Goal: Task Accomplishment & Management: Use online tool/utility

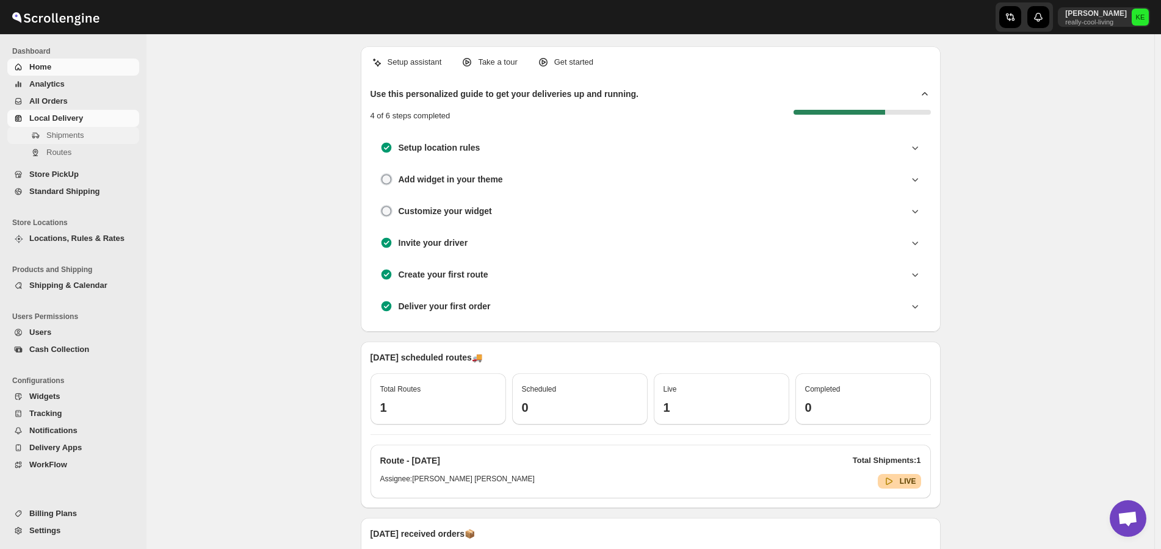
click at [65, 137] on span "Shipments" at bounding box center [64, 135] width 37 height 9
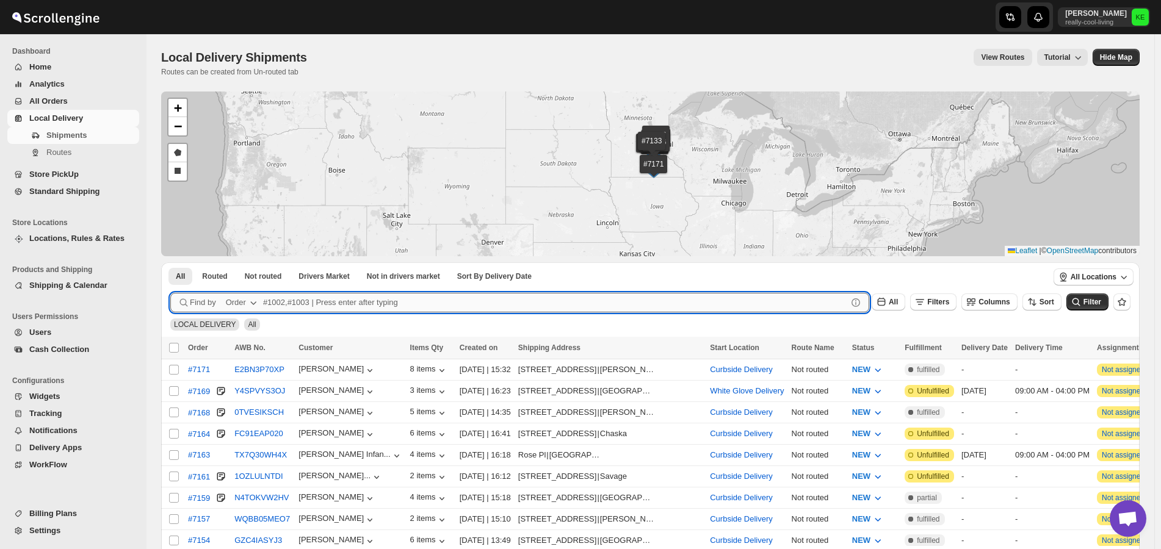
drag, startPoint x: 280, startPoint y: 302, endPoint x: 331, endPoint y: 304, distance: 51.3
click at [283, 304] on input "text" at bounding box center [555, 303] width 584 height 20
type input "7128,7163"
click at [170, 262] on button "Submit" at bounding box center [187, 268] width 35 height 13
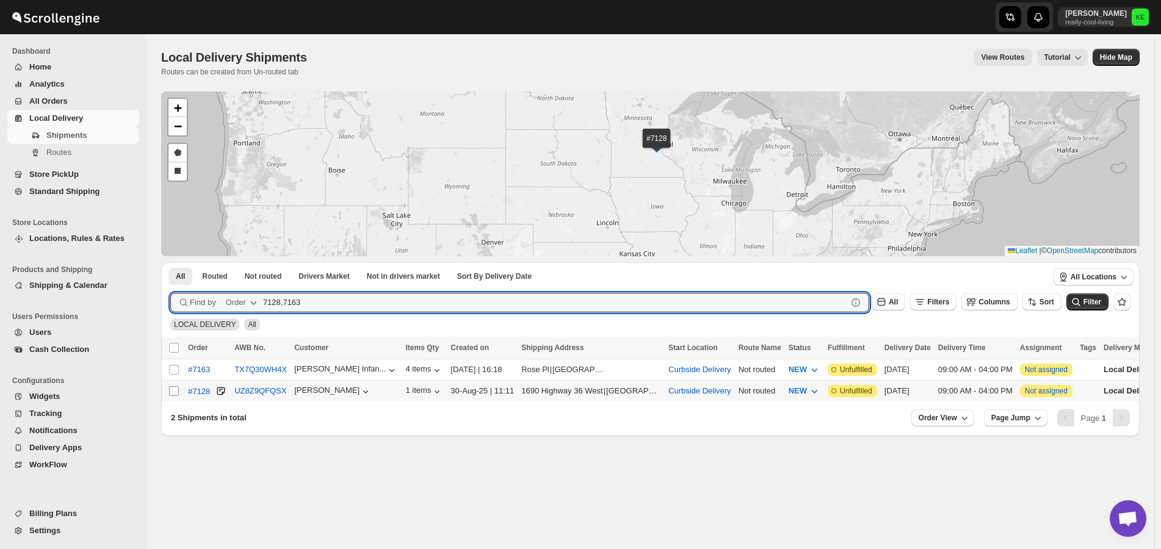
click at [175, 389] on input "Select shipment" at bounding box center [174, 391] width 10 height 10
checkbox input "true"
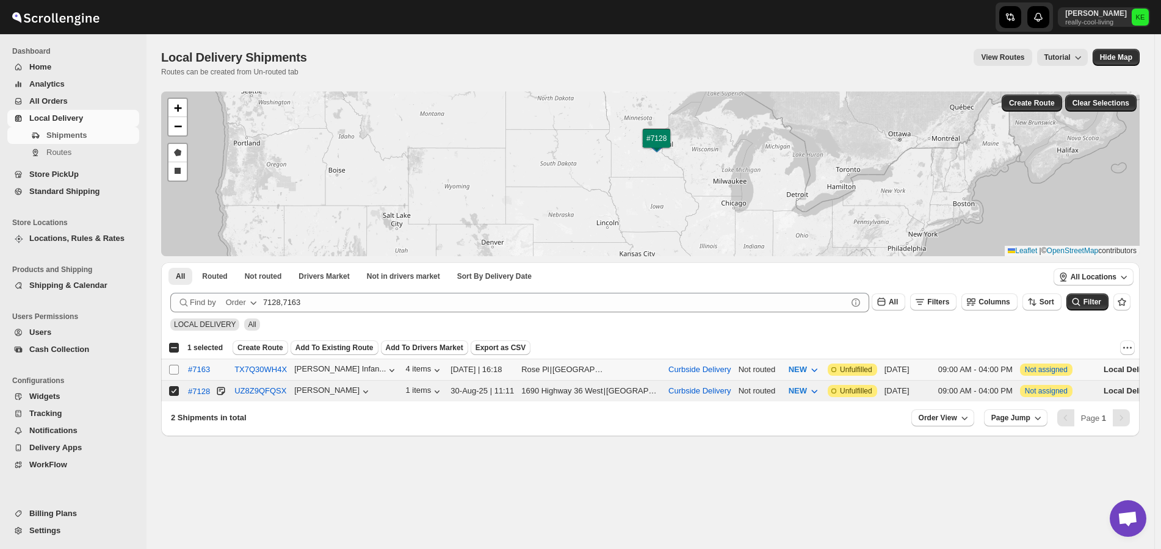
click at [172, 371] on input "Select shipment" at bounding box center [174, 370] width 10 height 10
checkbox input "true"
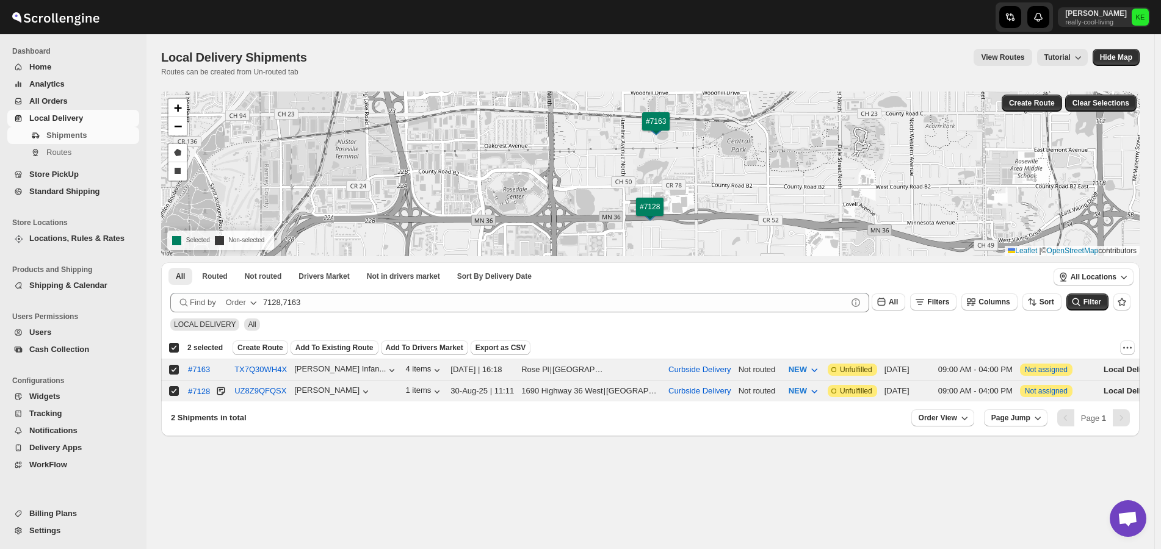
click at [265, 350] on span "Create Route" at bounding box center [260, 348] width 46 height 10
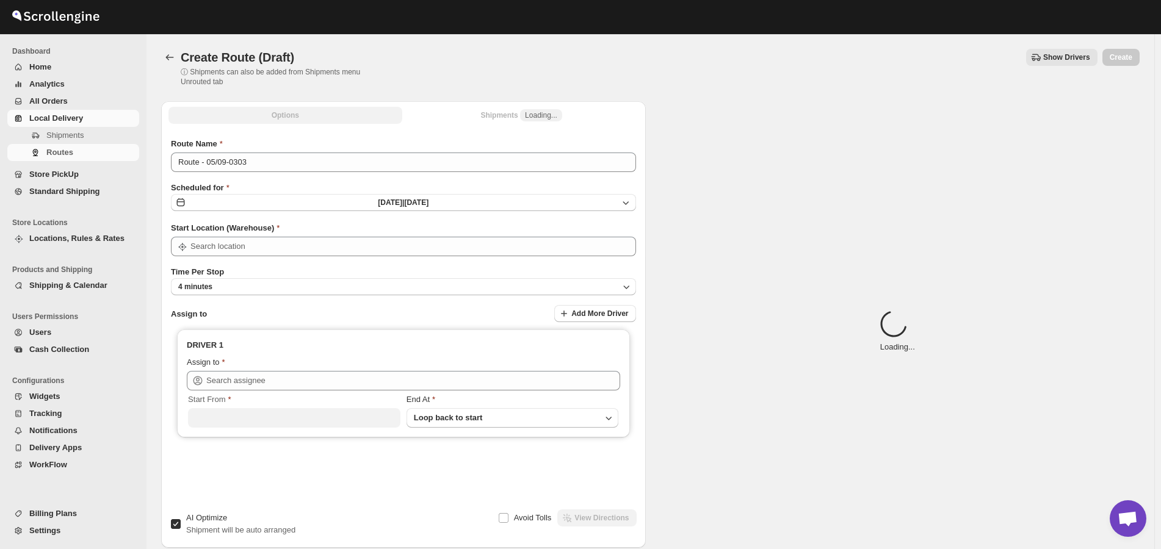
type input "Curbside Delivery"
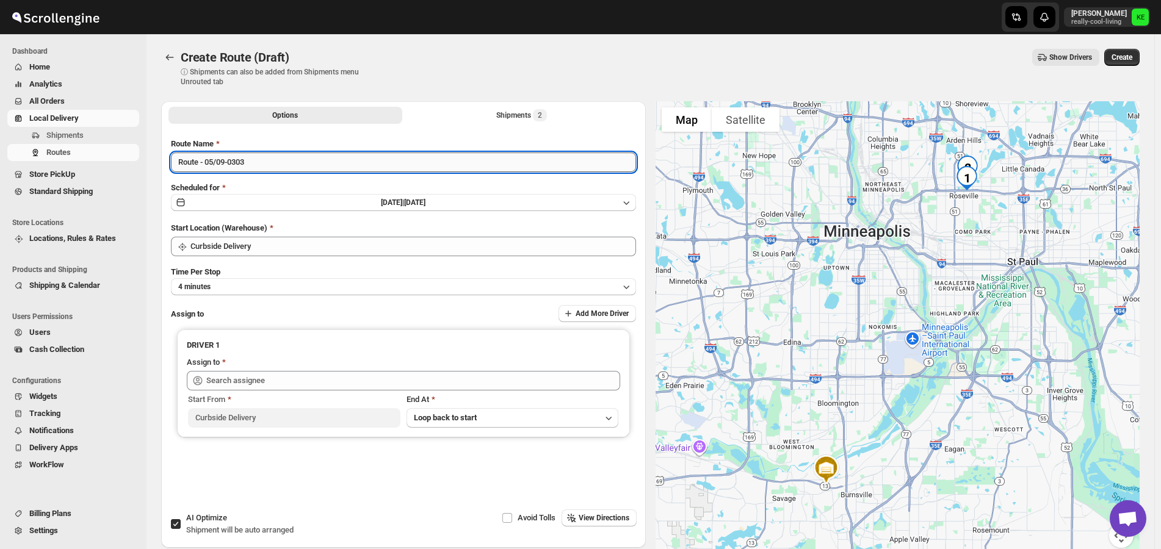
click at [415, 163] on input "Route - 05/09-0303" at bounding box center [403, 163] width 465 height 20
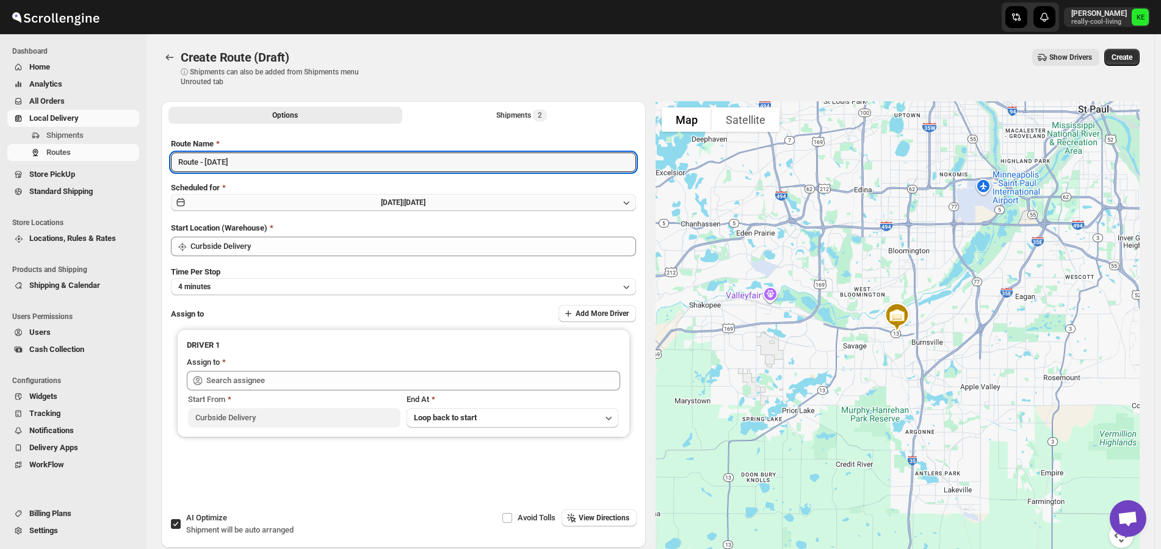
type input "Route - [DATE]"
click at [631, 201] on icon "button" at bounding box center [626, 203] width 12 height 12
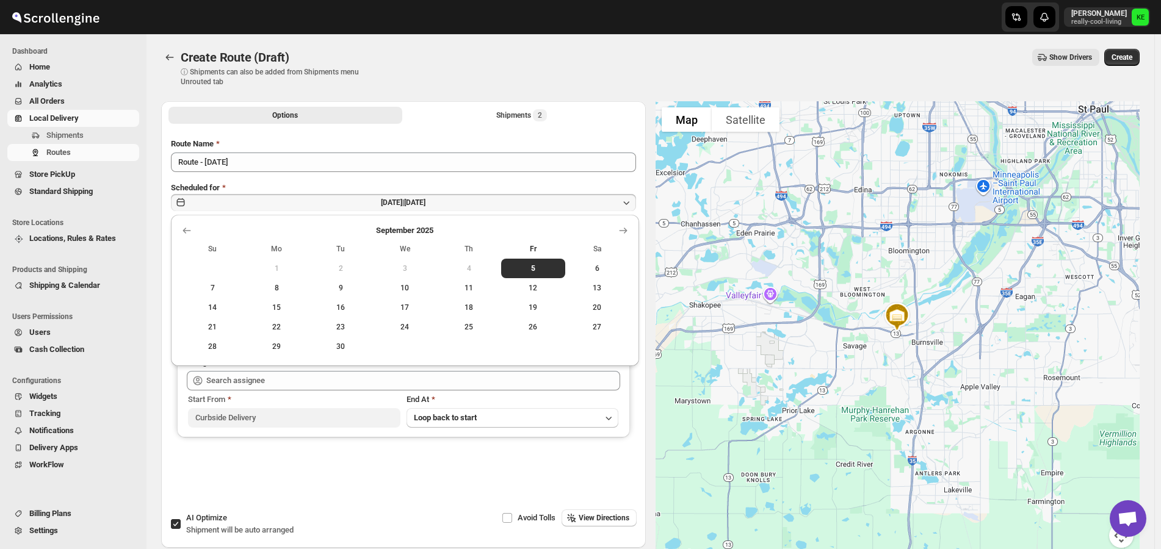
click at [598, 270] on span "6" at bounding box center [597, 269] width 54 height 10
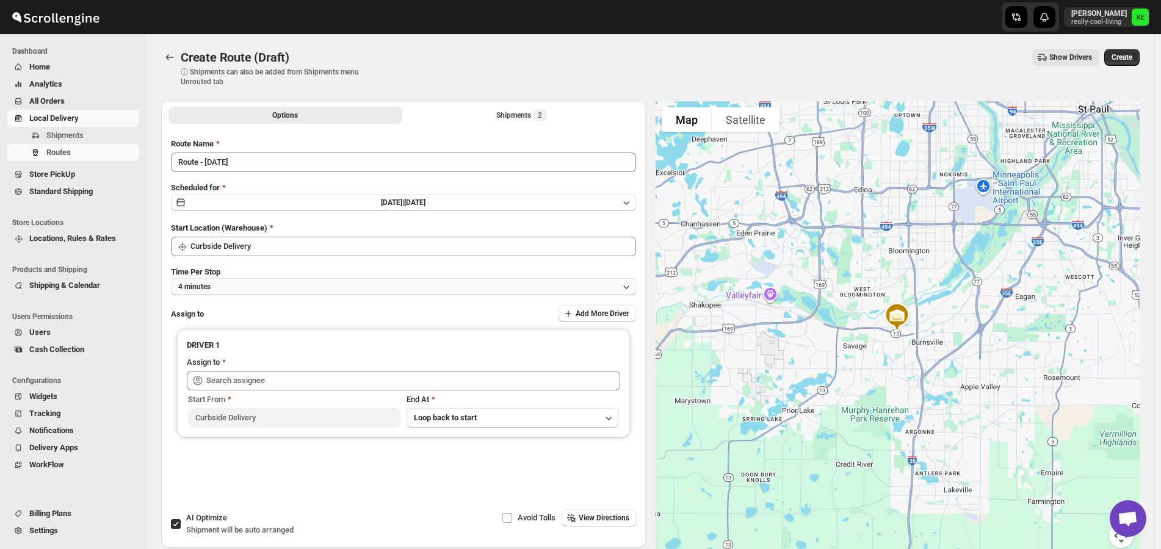
click at [630, 288] on icon "button" at bounding box center [626, 287] width 12 height 12
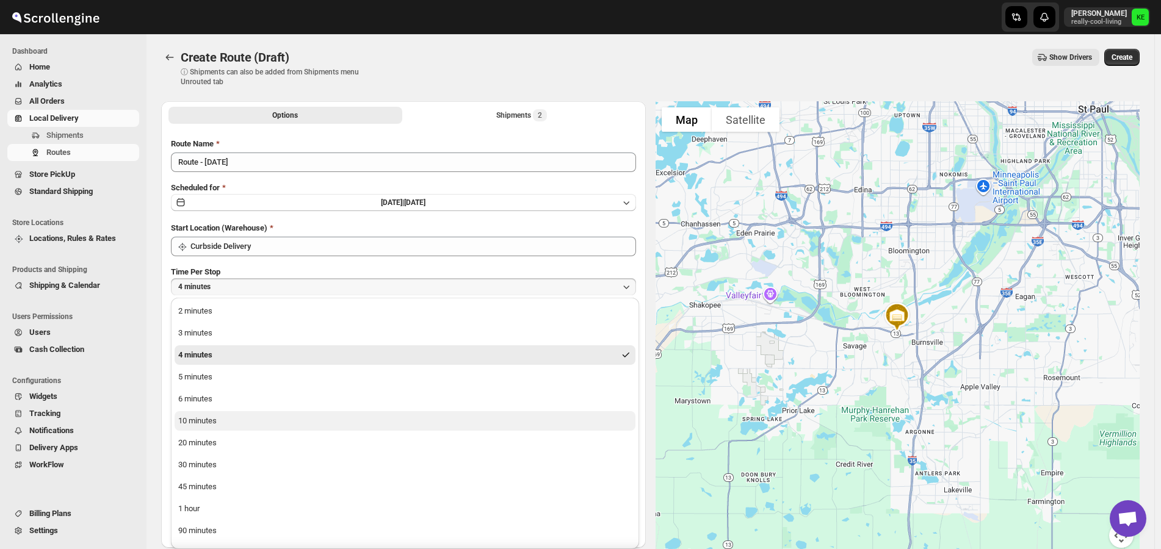
click at [263, 415] on button "10 minutes" at bounding box center [405, 421] width 461 height 20
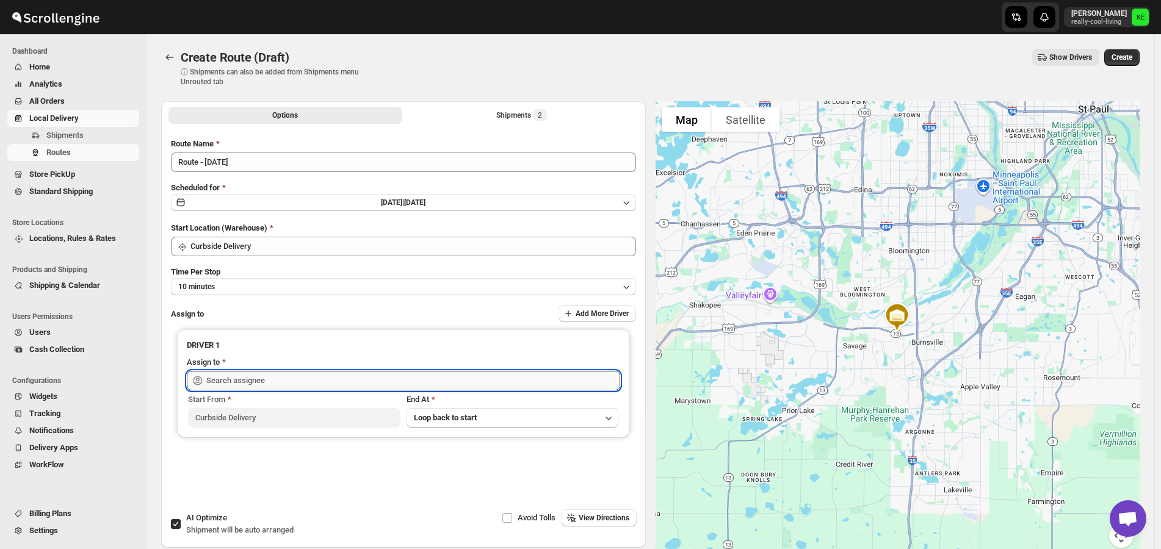
click at [443, 381] on input "text" at bounding box center [413, 381] width 414 height 20
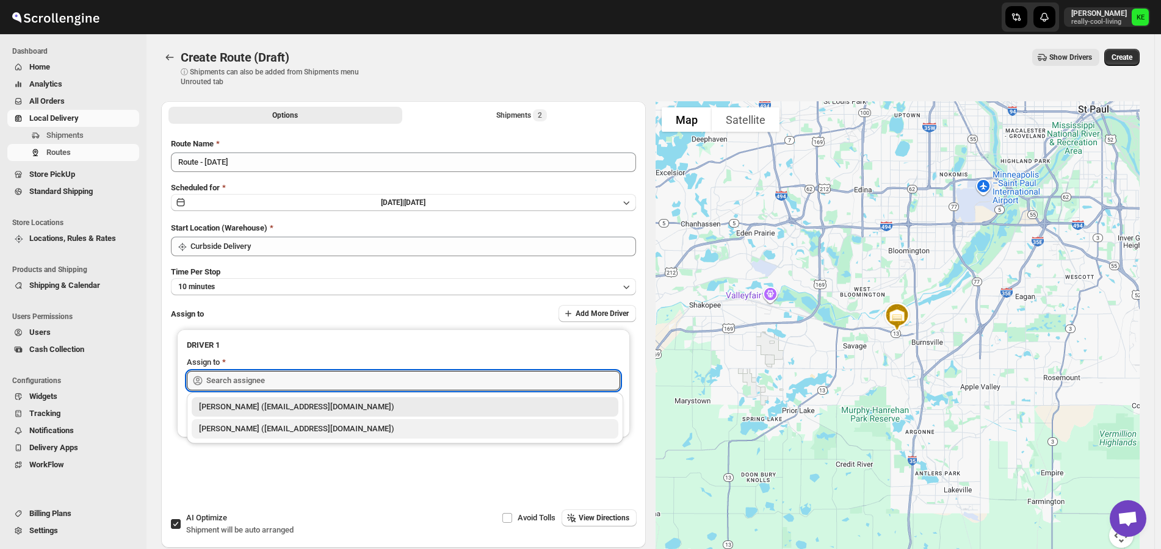
click at [345, 431] on div "[PERSON_NAME] ([EMAIL_ADDRESS][DOMAIN_NAME])" at bounding box center [405, 429] width 412 height 12
type input "[PERSON_NAME] ([EMAIL_ADDRESS][DOMAIN_NAME])"
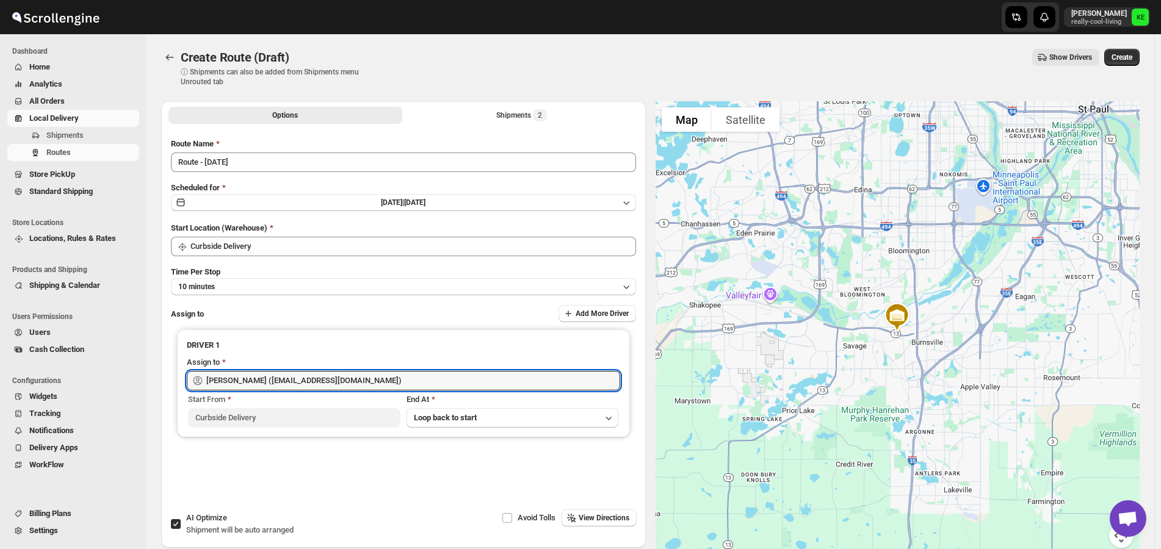
click at [1128, 57] on span "Create" at bounding box center [1121, 57] width 21 height 10
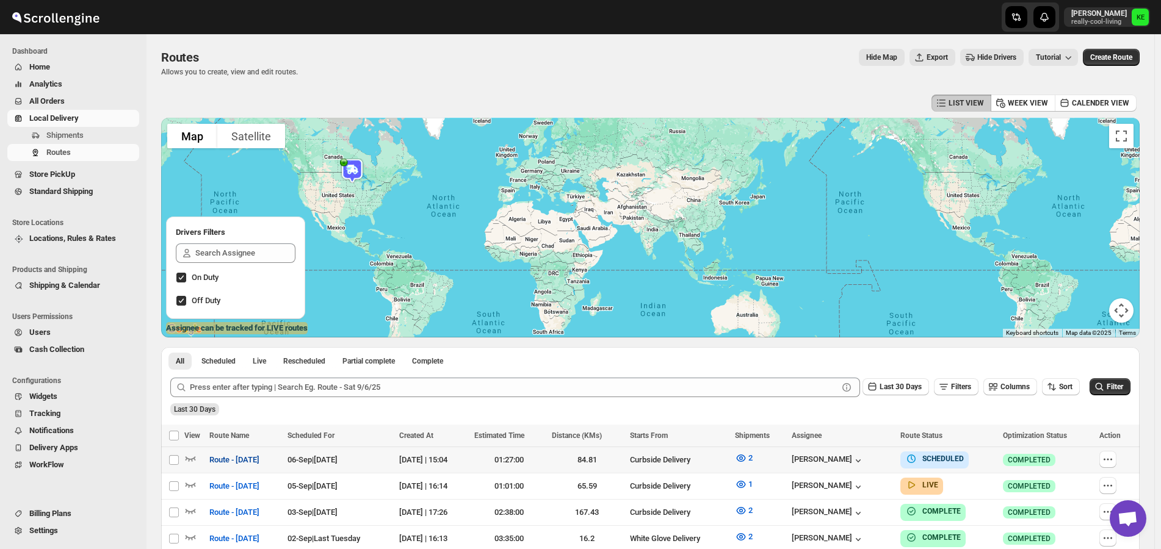
click at [233, 462] on span "Route - [DATE]" at bounding box center [234, 460] width 50 height 12
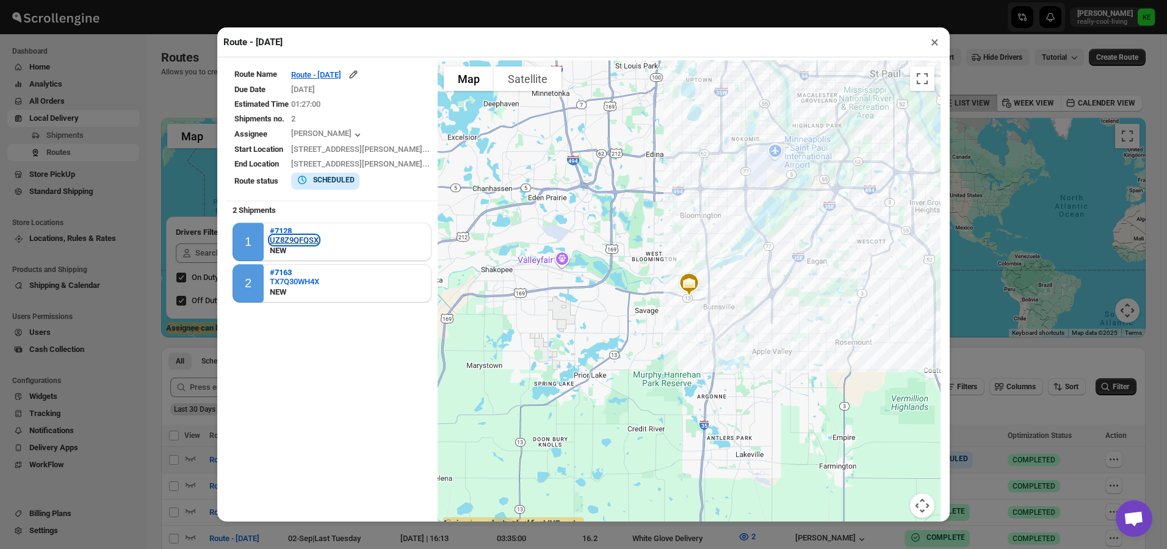
click at [284, 237] on div "UZ8Z9QFQSX" at bounding box center [294, 240] width 49 height 9
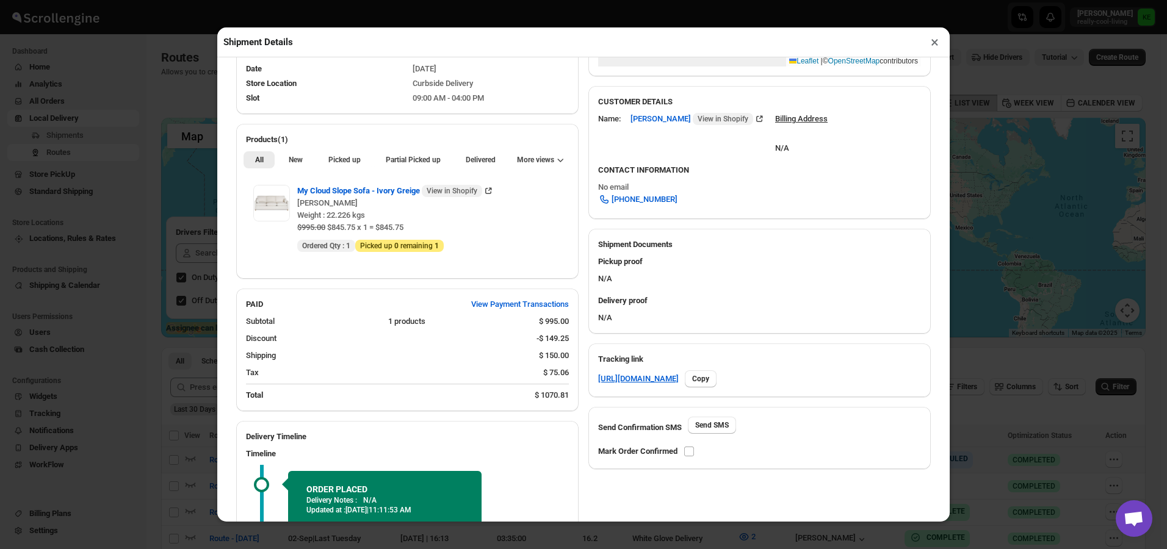
scroll to position [122, 0]
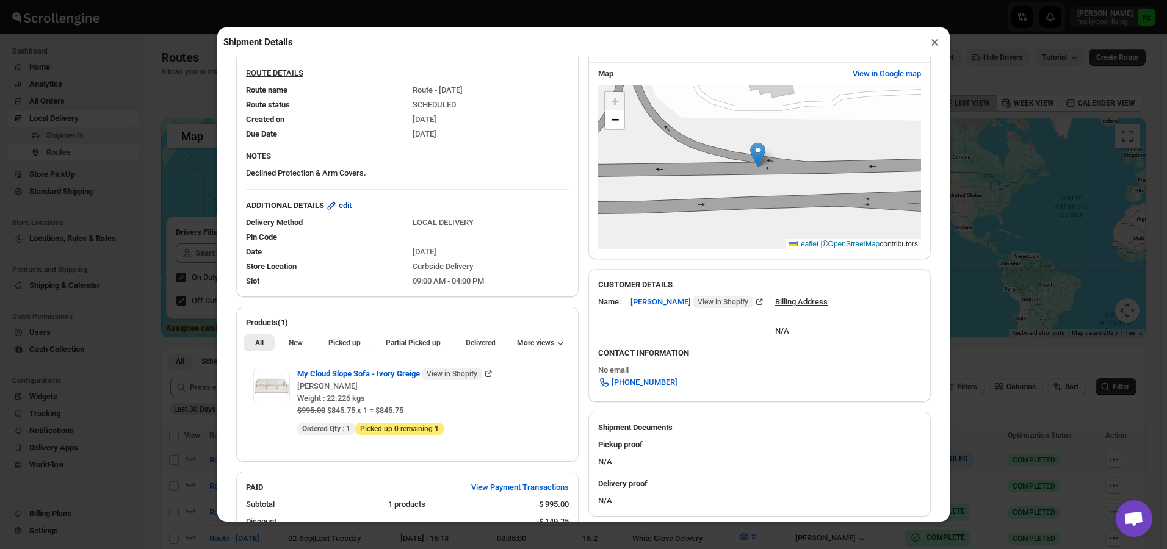
click at [352, 211] on span "edit" at bounding box center [345, 206] width 13 height 12
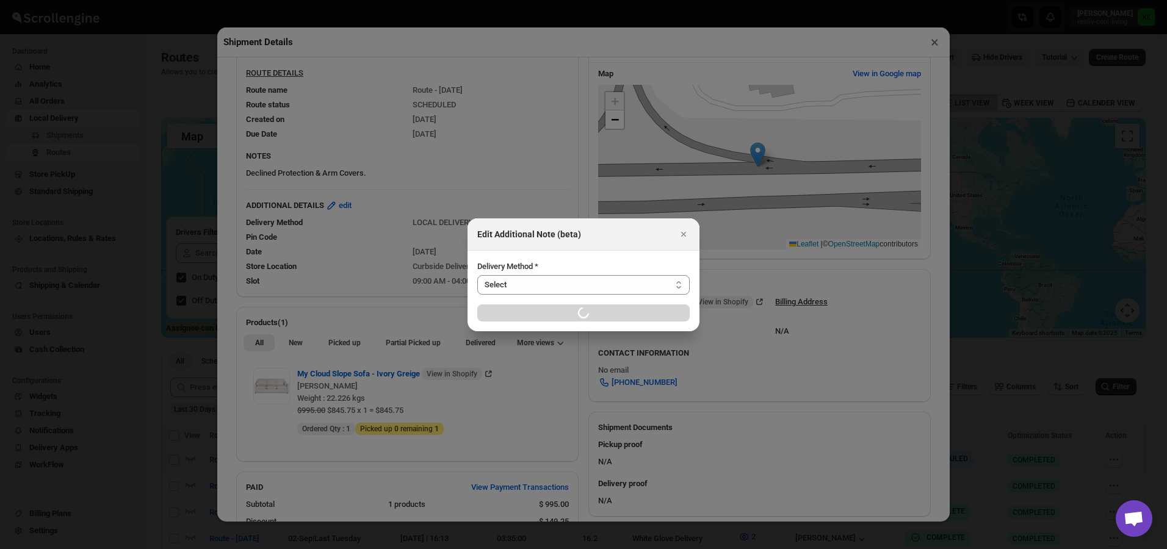
select select "LOCAL_DELIVERY"
select select "LOCATION_BASES"
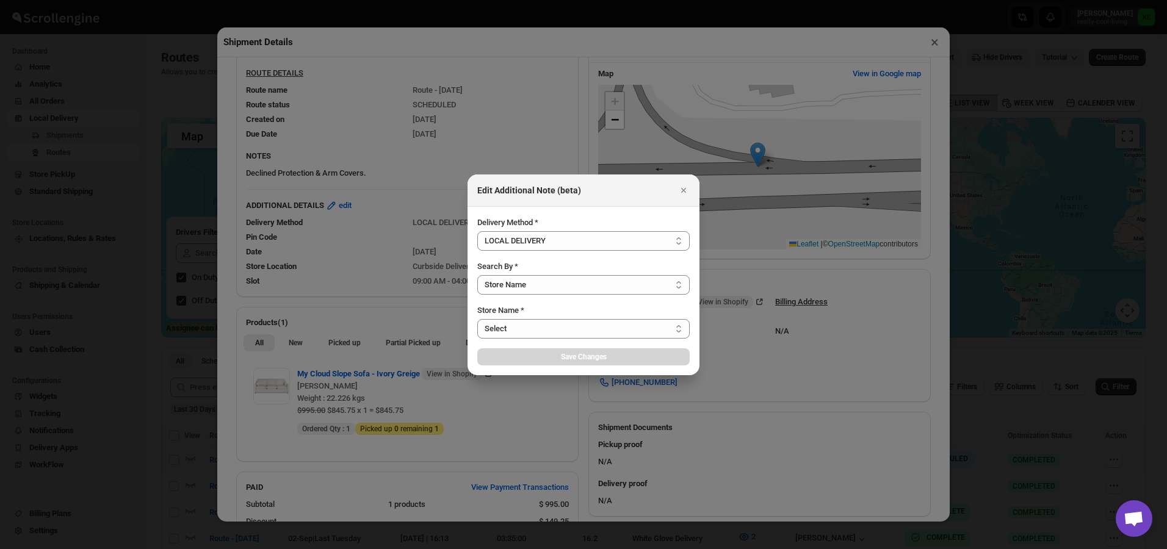
select select "656744df154a64d9bb065b6d"
select select "[DATE]"
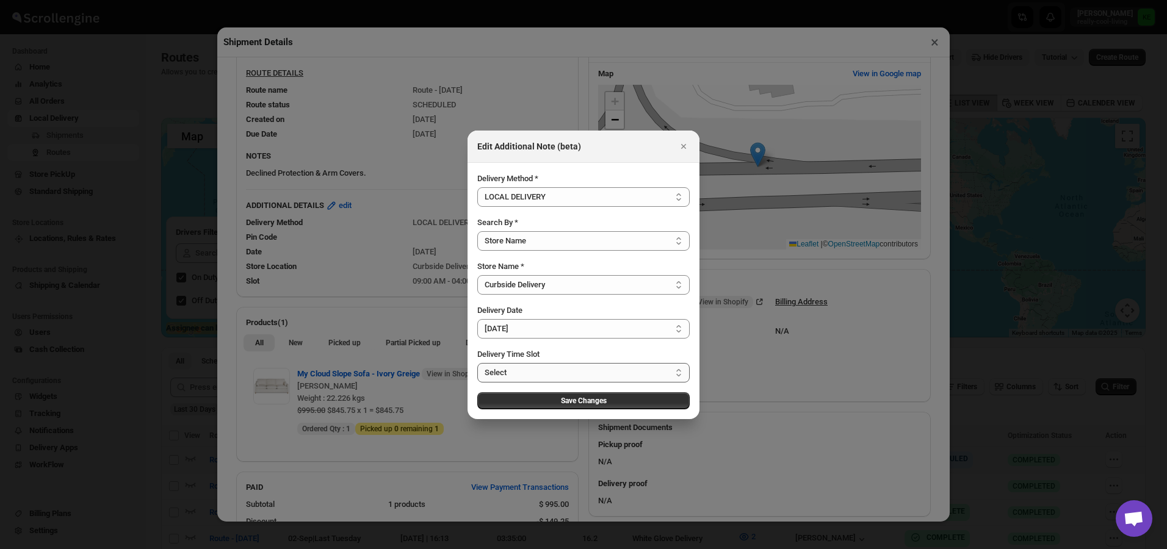
click at [677, 375] on select "Select 09:00 AM - 04:00 PM 09:00 AM - 11:00 AM 10:00 AM - 12:00 PM 11:00 AM - 0…" at bounding box center [583, 373] width 212 height 20
select select "673ffc4d35296b8d311f7cdf"
click at [477, 363] on select "Select 09:00 AM - 04:00 PM 09:00 AM - 11:00 AM 10:00 AM - 12:00 PM 11:00 AM - 0…" at bounding box center [583, 373] width 212 height 20
click at [596, 402] on span "Save Changes" at bounding box center [584, 401] width 46 height 10
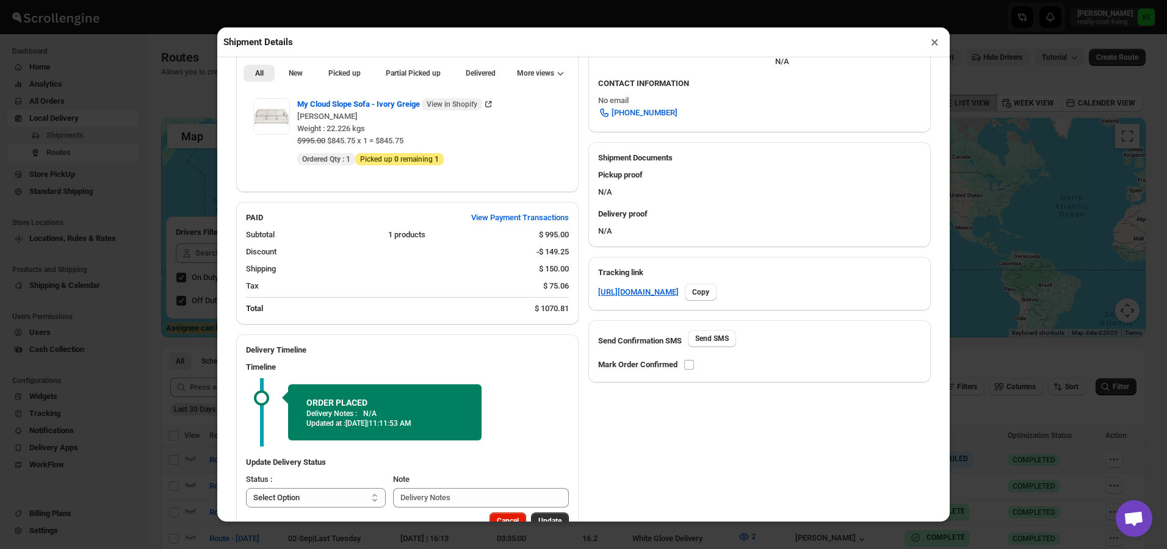
scroll to position [431, 0]
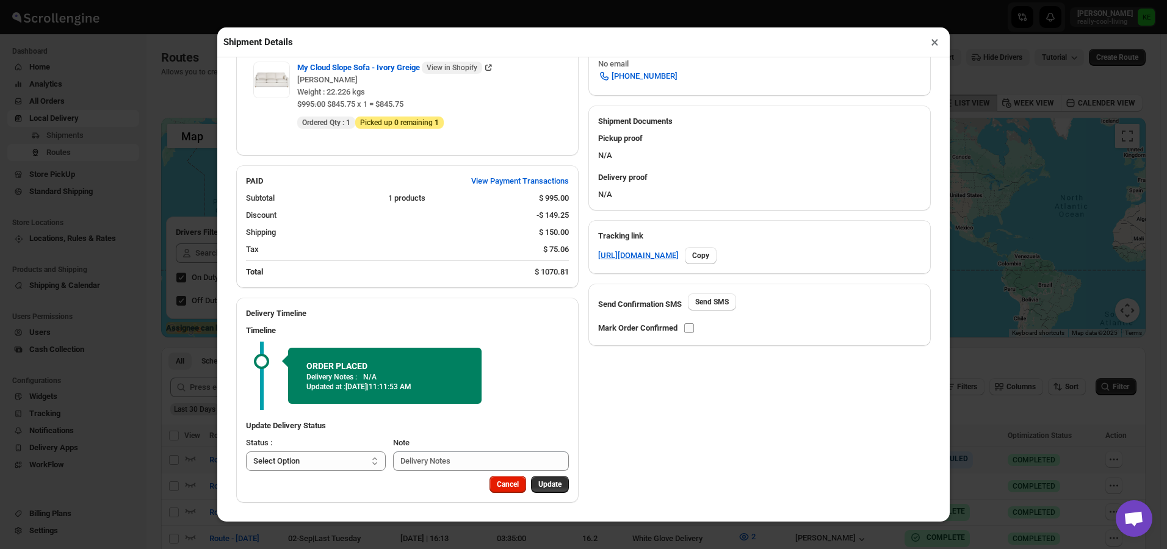
click at [688, 325] on input "checkbox" at bounding box center [689, 328] width 10 height 10
checkbox input "true"
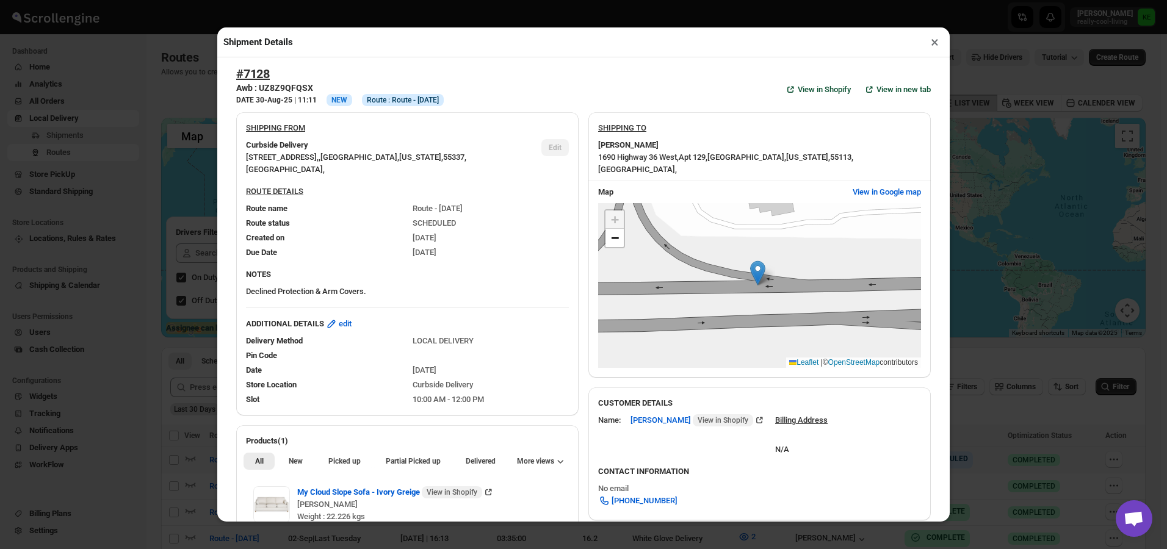
click at [933, 46] on button "×" at bounding box center [935, 42] width 18 height 17
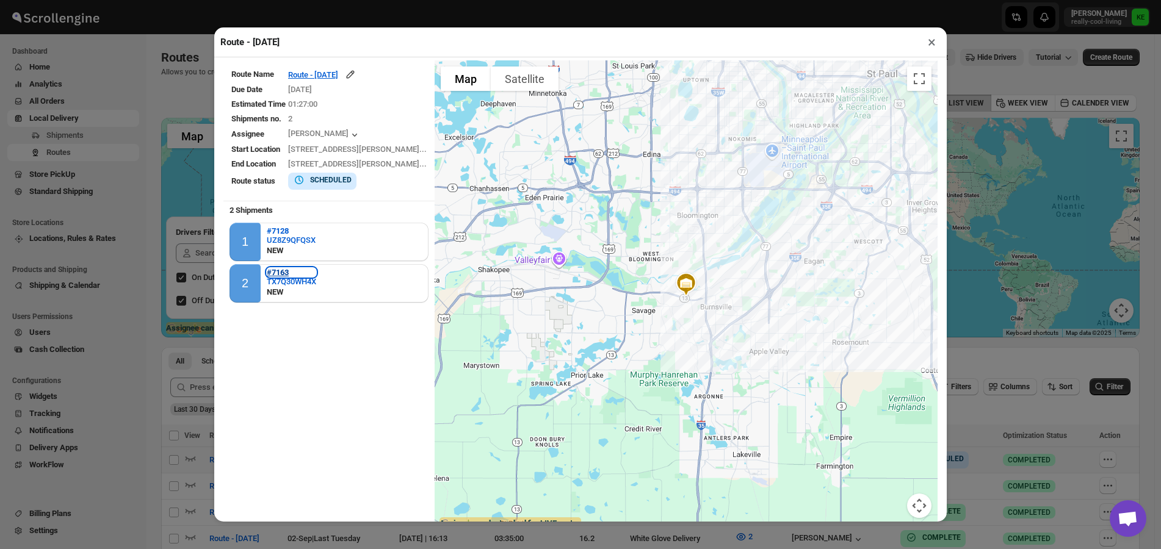
click at [284, 273] on b "#7163" at bounding box center [278, 272] width 22 height 9
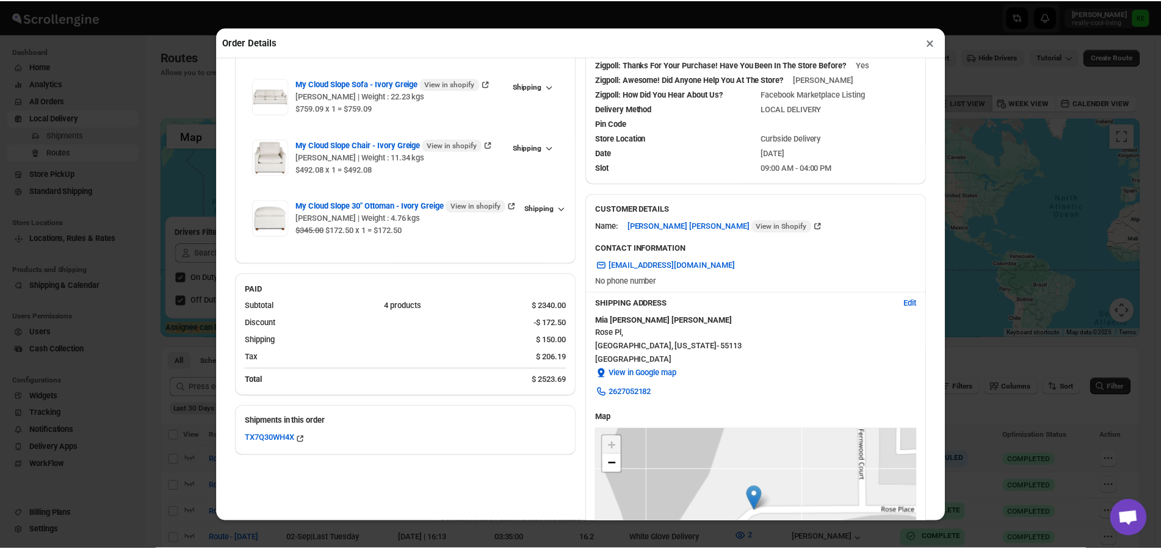
scroll to position [0, 0]
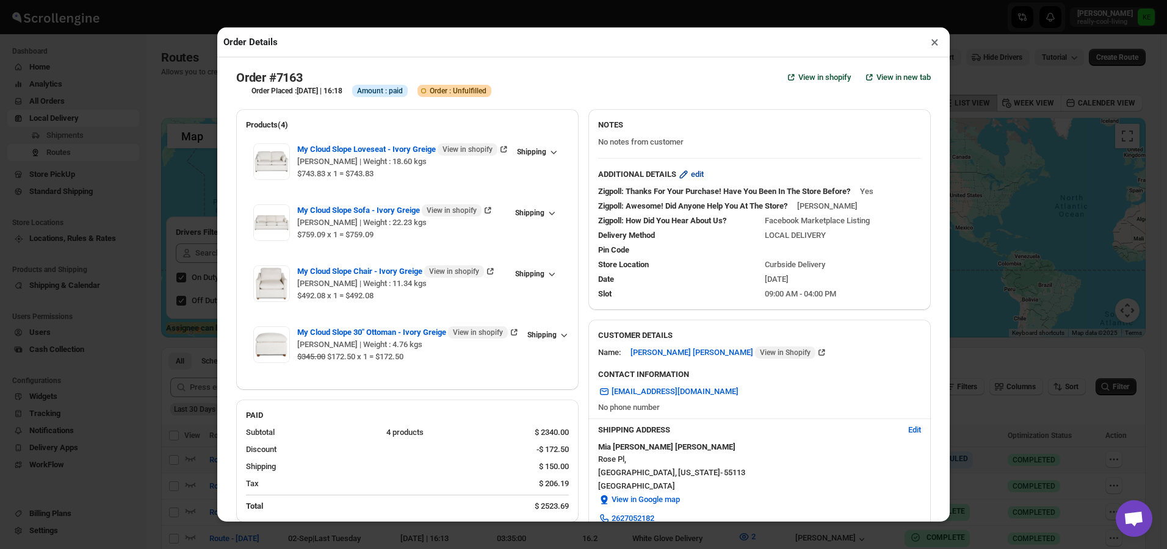
click at [697, 176] on span "edit" at bounding box center [697, 174] width 13 height 12
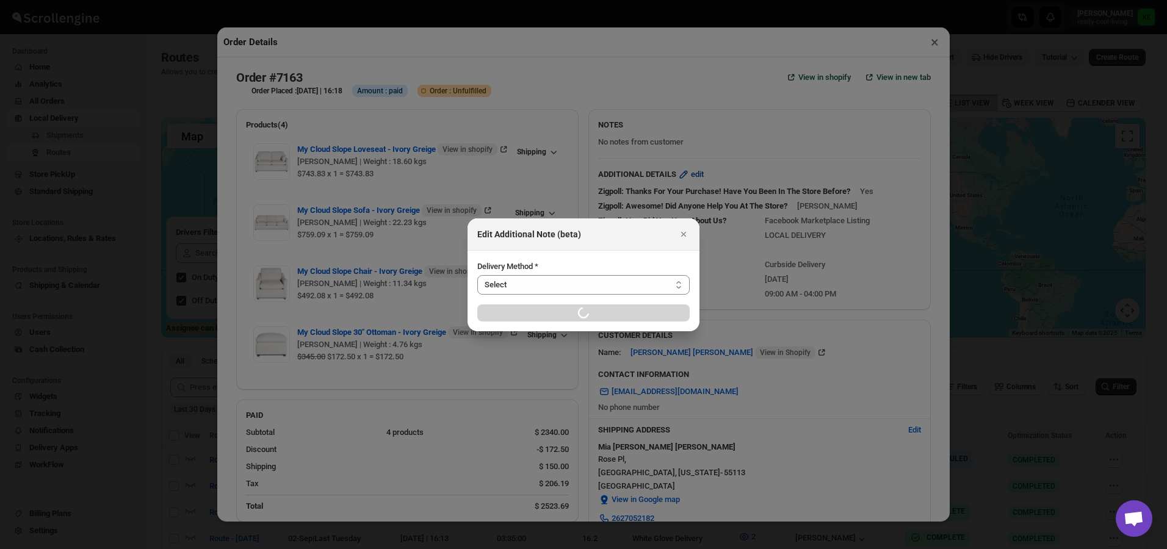
select select "LOCAL_DELIVERY"
select select "LOCATION_BASES"
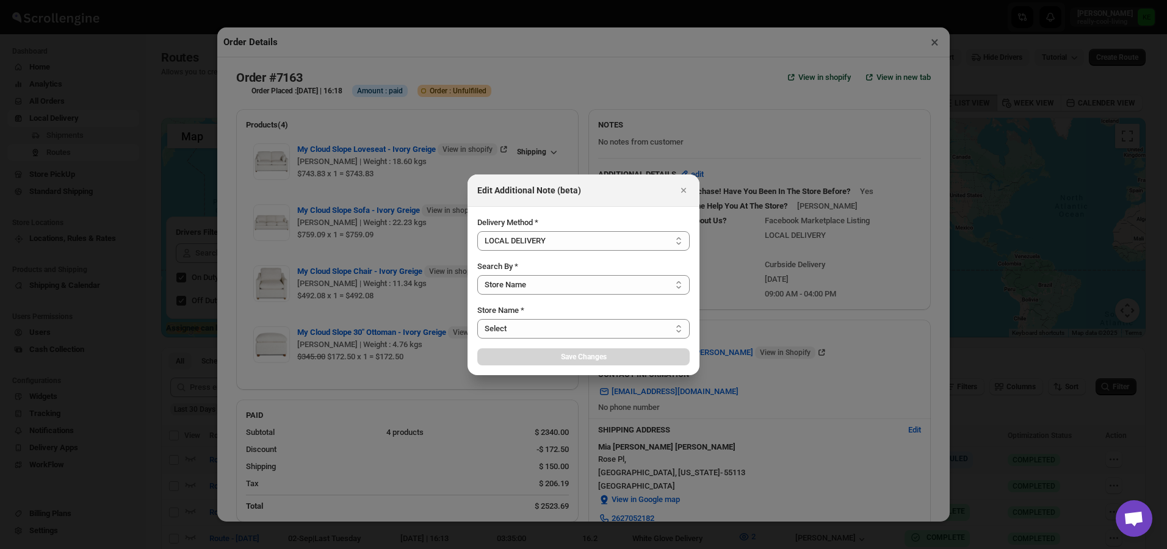
select select "656744df154a64d9bb065b6d"
select select "[DATE]"
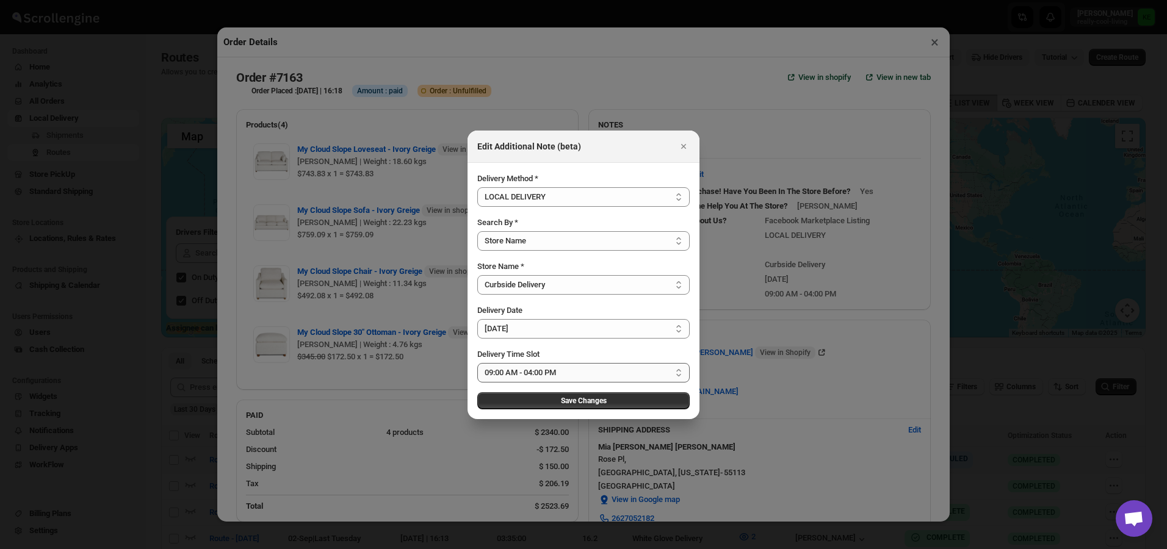
click at [678, 372] on select "Select 09:00 AM - 04:00 PM 09:00 AM - 11:00 AM 10:00 AM - 12:00 PM 11:00 AM - 0…" at bounding box center [583, 373] width 212 height 20
select select "673ffc4d35296b8d311f7cdf"
click at [477, 363] on select "Select 09:00 AM - 04:00 PM 09:00 AM - 11:00 AM 10:00 AM - 12:00 PM 11:00 AM - 0…" at bounding box center [583, 373] width 212 height 20
click at [626, 404] on button "Save Changes" at bounding box center [583, 400] width 212 height 17
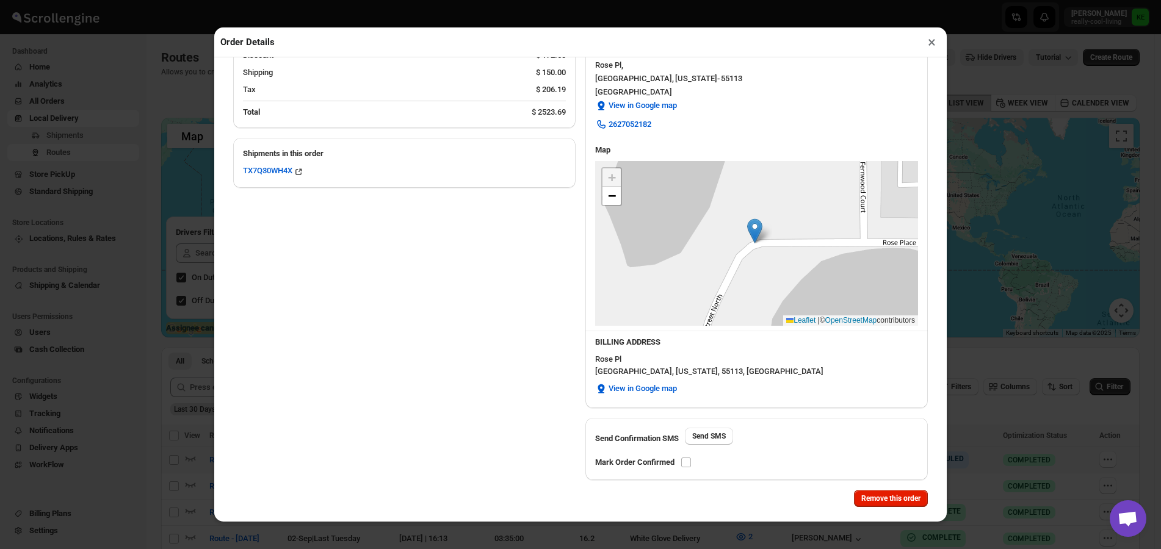
scroll to position [408, 0]
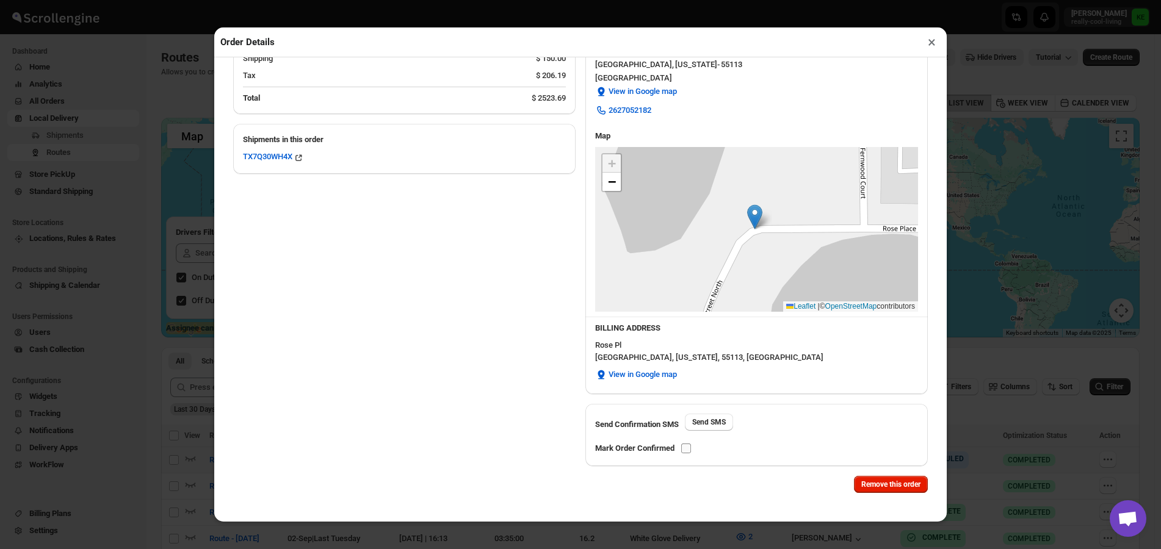
click at [688, 449] on input "checkbox" at bounding box center [686, 449] width 10 height 10
checkbox input "true"
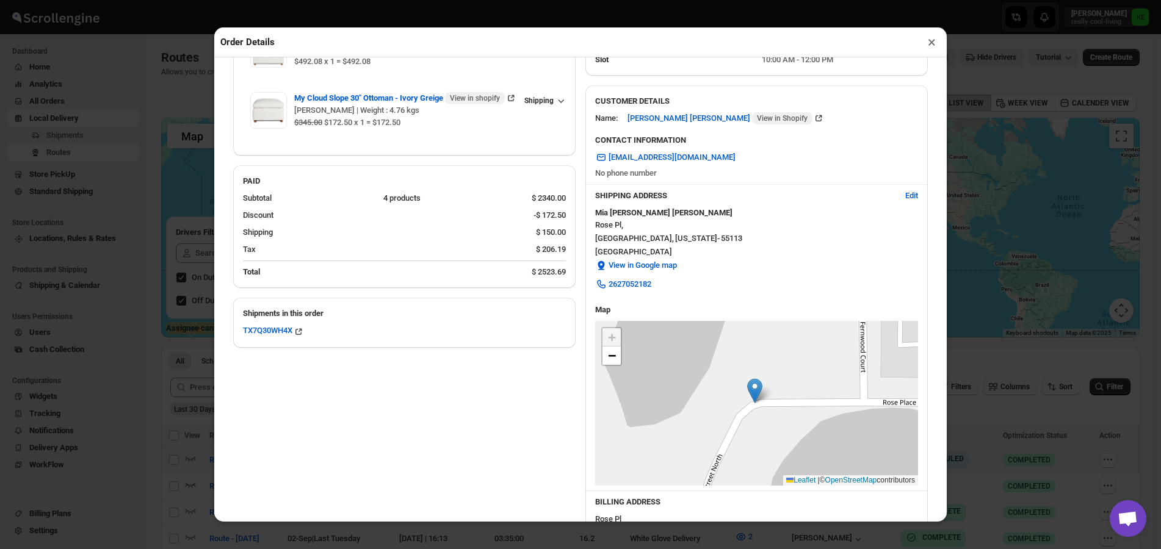
scroll to position [0, 0]
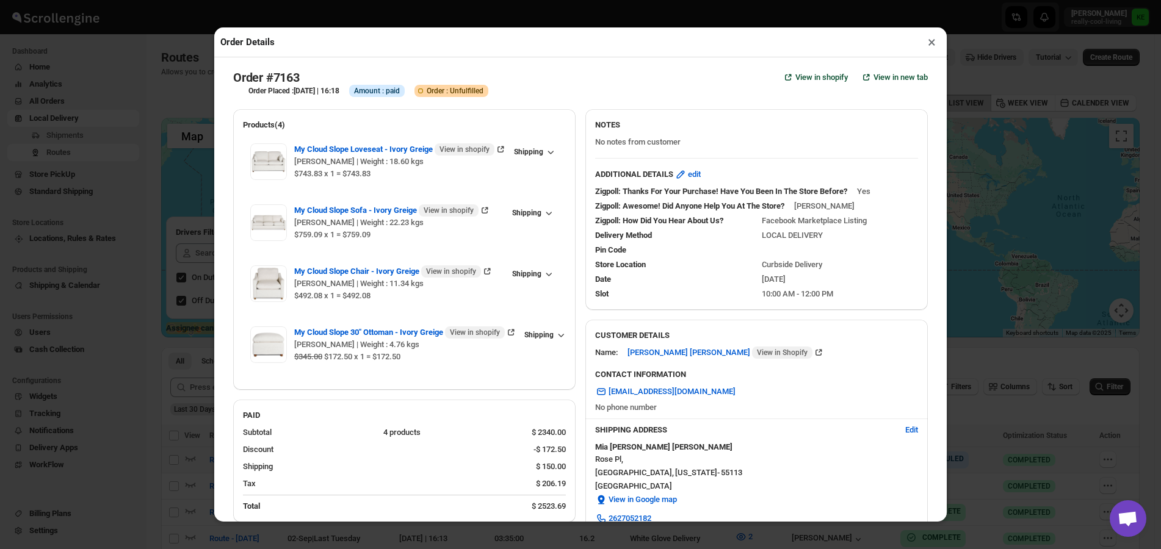
click at [931, 46] on button "×" at bounding box center [932, 42] width 18 height 17
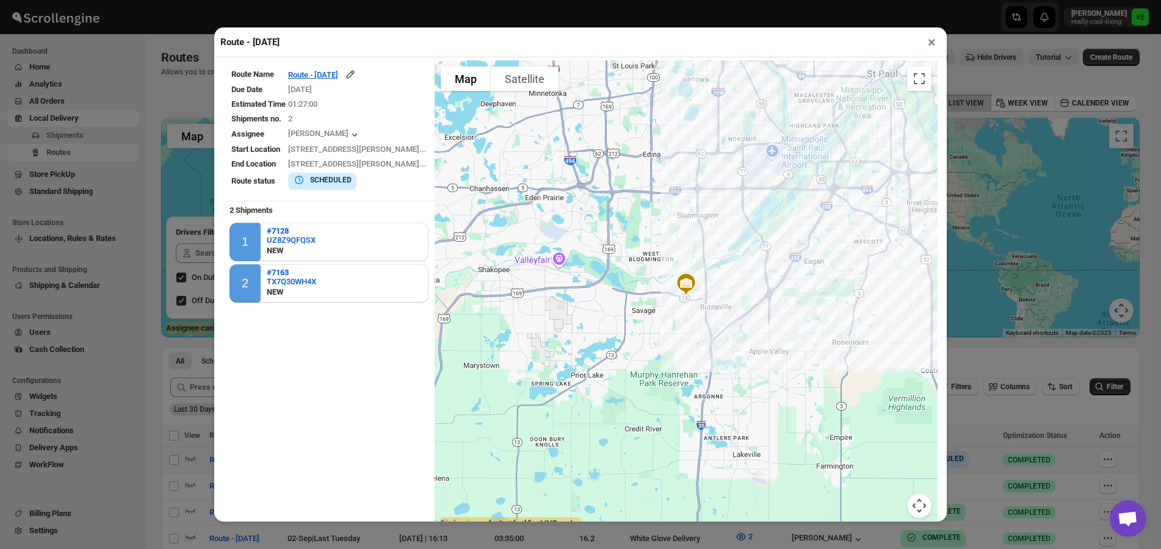
click at [931, 45] on button "×" at bounding box center [932, 42] width 18 height 17
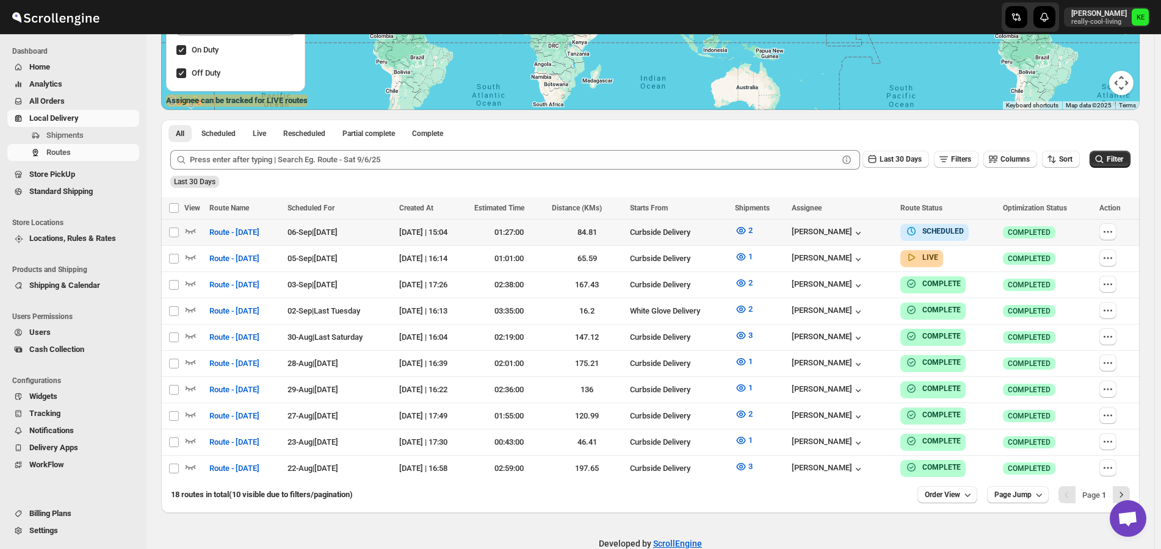
scroll to position [247, 0]
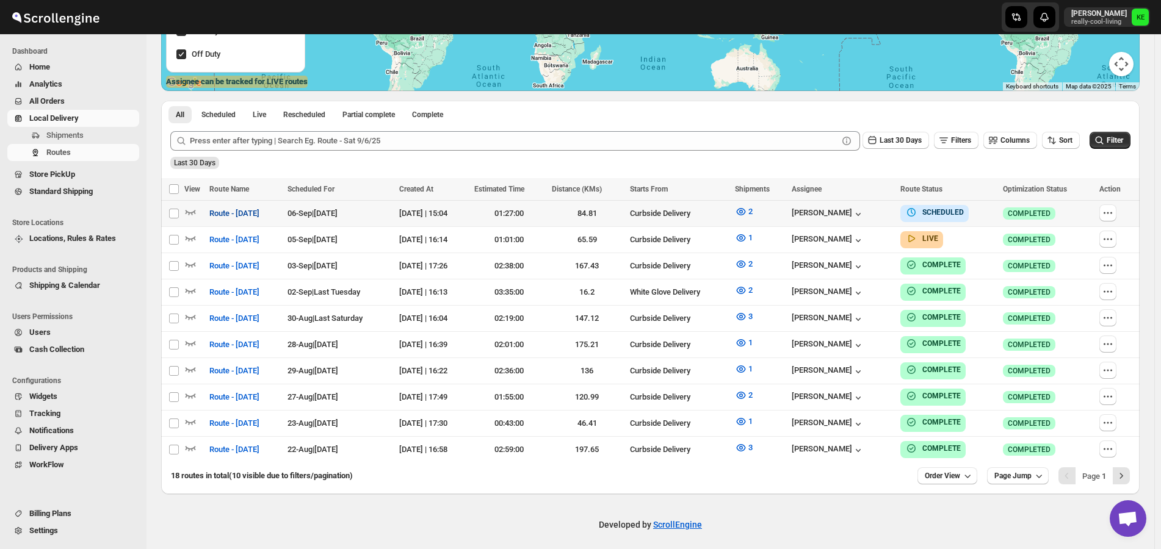
click at [259, 215] on span "Route - [DATE]" at bounding box center [234, 213] width 50 height 12
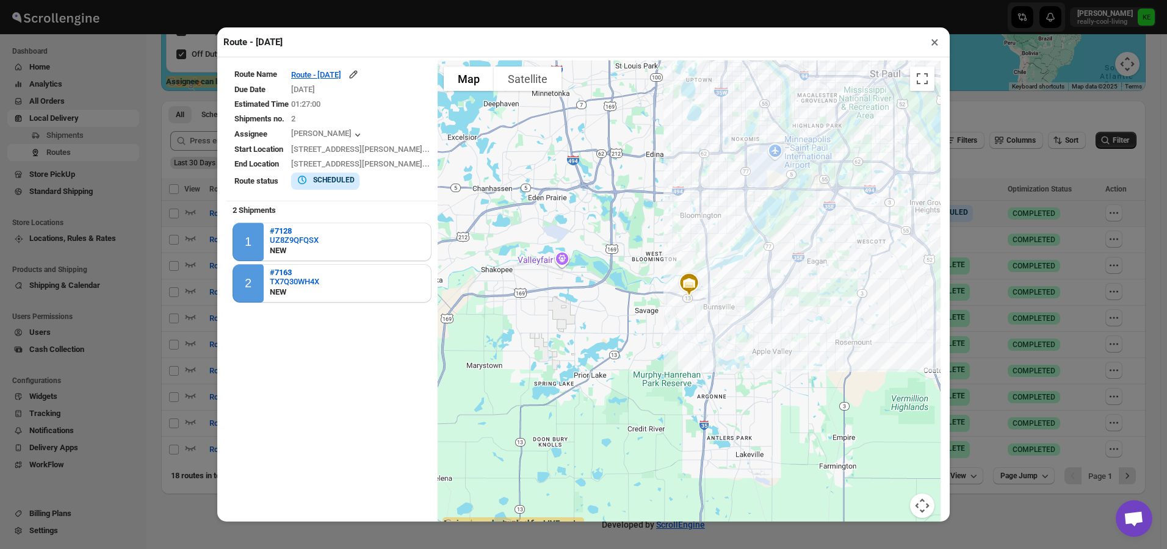
click at [981, 69] on div "Route - [DATE] × Route Name Route - [DATE] Due Date [DATE] Estimated Time 01:27…" at bounding box center [583, 274] width 1167 height 549
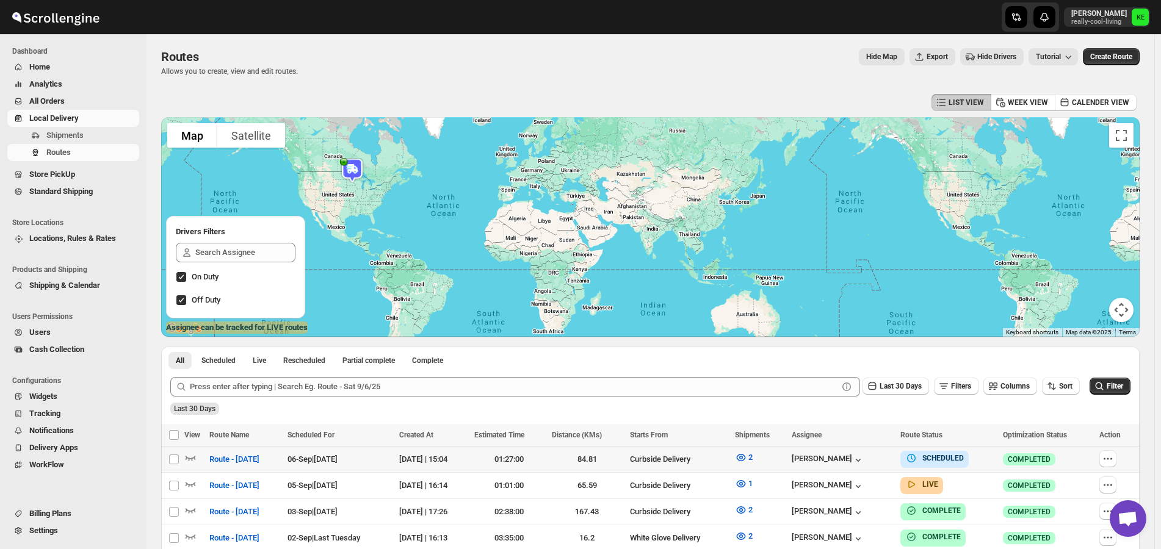
scroll to position [0, 0]
click at [59, 134] on span "Shipments" at bounding box center [64, 135] width 37 height 9
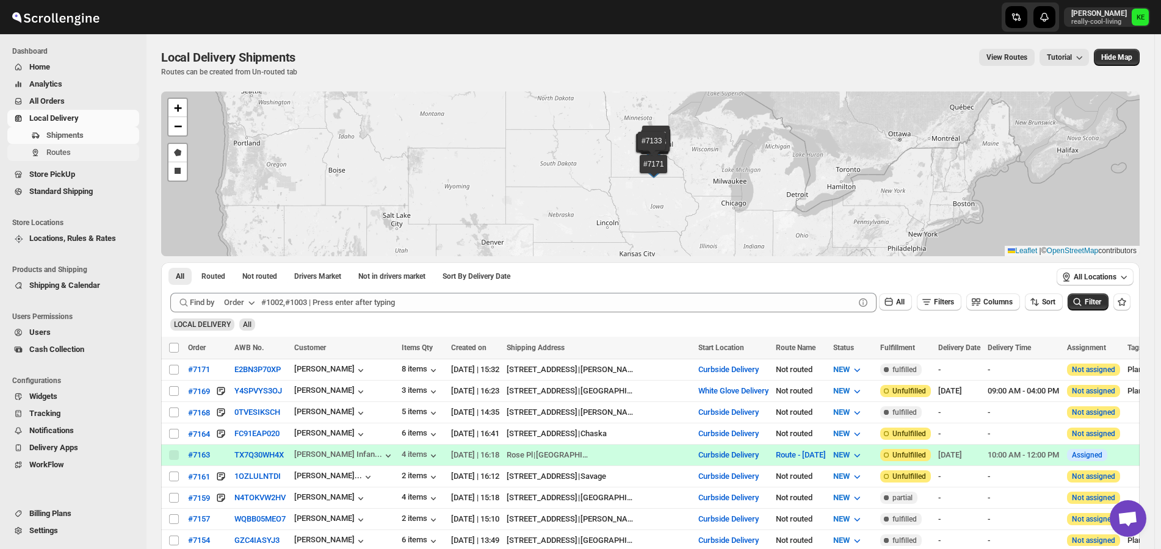
click at [64, 152] on span "Routes" at bounding box center [58, 152] width 24 height 9
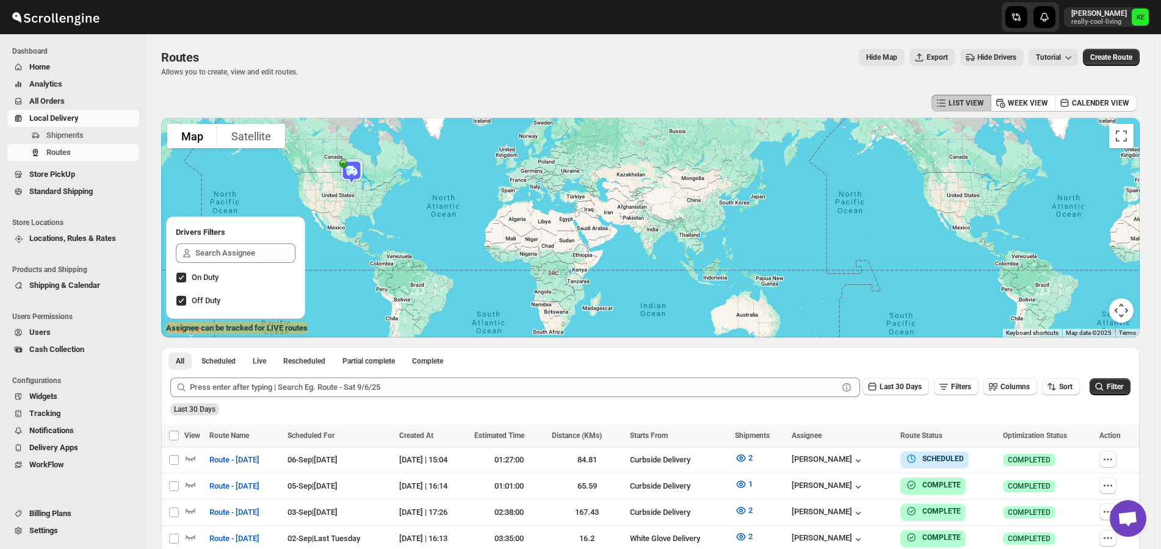
click at [653, 89] on div "Routes. This page is ready Routes Allows you to create, view and edit routes. H…" at bounding box center [650, 62] width 978 height 57
